Goal: Navigation & Orientation: Find specific page/section

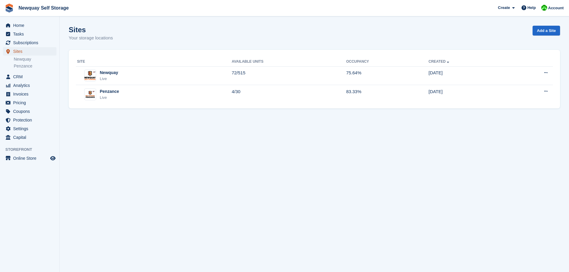
click at [22, 50] on span "Sites" at bounding box center [31, 51] width 36 height 8
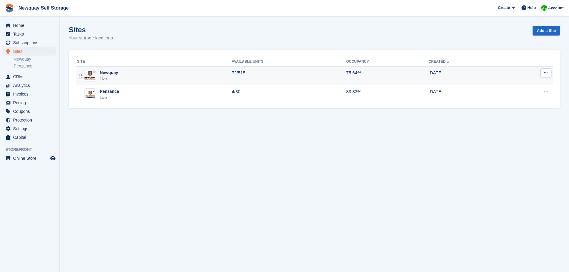
click at [116, 77] on div "Live" at bounding box center [109, 79] width 18 height 6
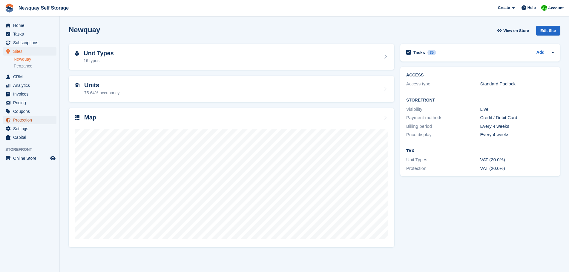
click at [26, 121] on span "Protection" at bounding box center [31, 120] width 36 height 8
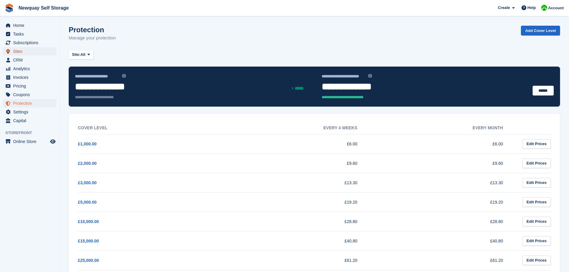
click at [20, 51] on span "Sites" at bounding box center [31, 51] width 36 height 8
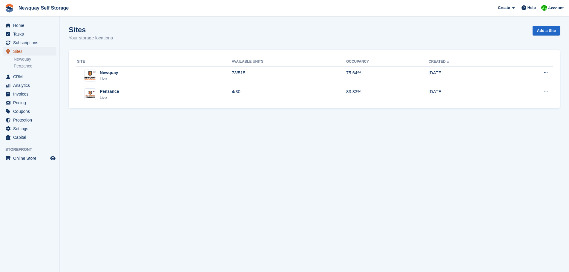
click at [19, 50] on span "Sites" at bounding box center [31, 51] width 36 height 8
